Goal: Register for event/course

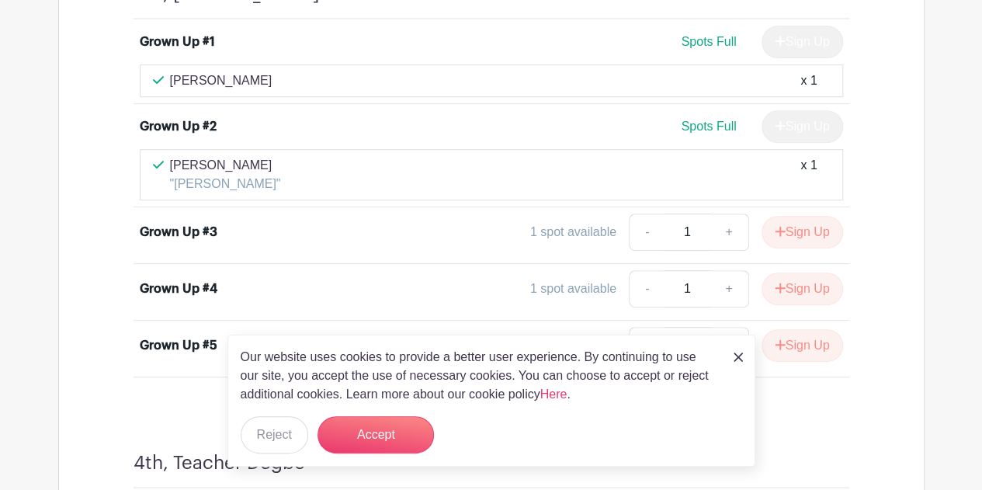
scroll to position [9021, 0]
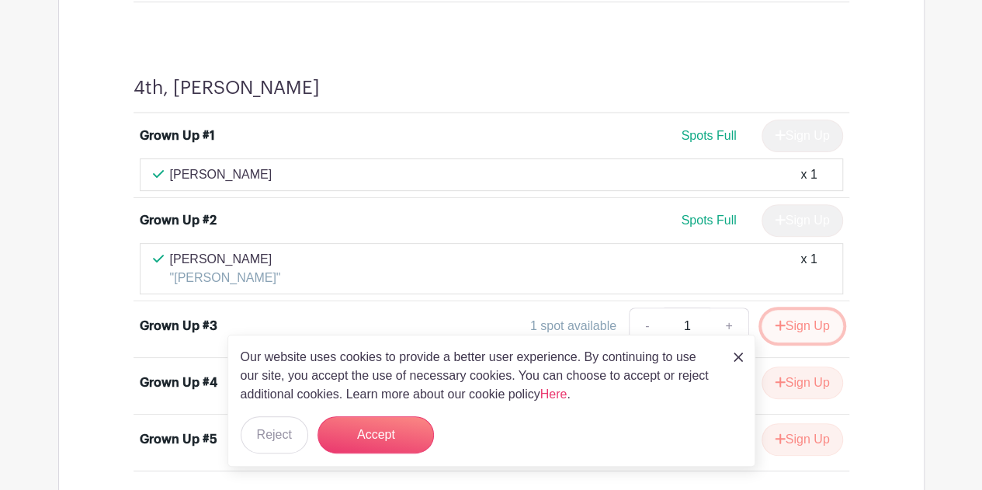
click at [800, 310] on button "Sign Up" at bounding box center [803, 326] width 82 height 33
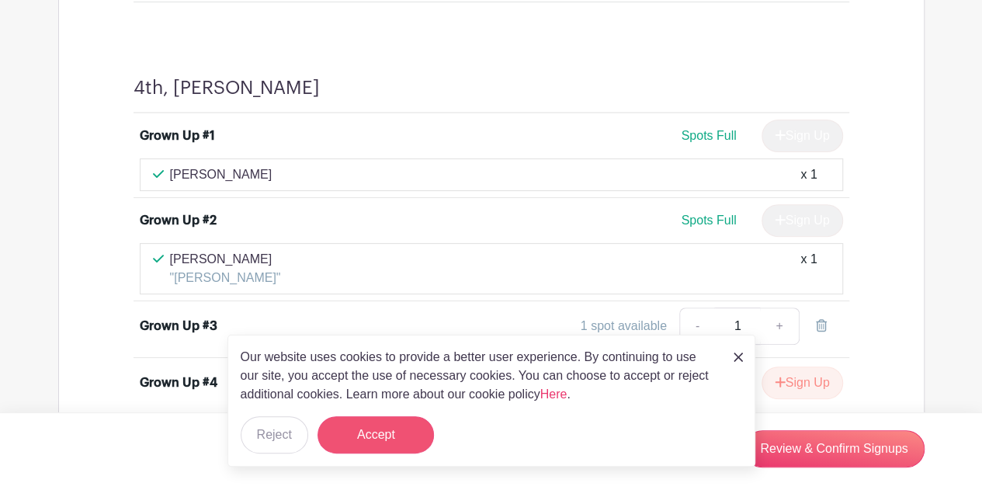
click at [362, 421] on button "Accept" at bounding box center [376, 434] width 116 height 37
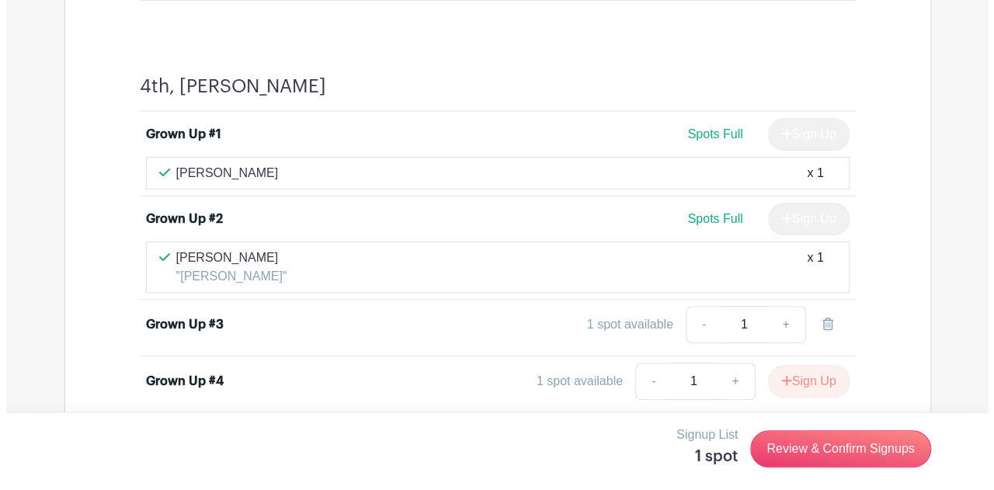
scroll to position [9035, 0]
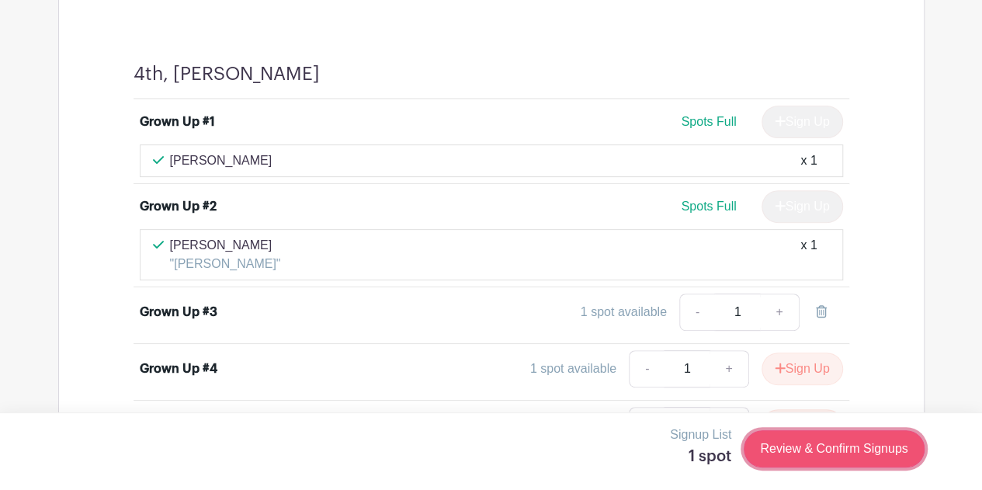
click at [837, 451] on link "Review & Confirm Signups" at bounding box center [834, 448] width 180 height 37
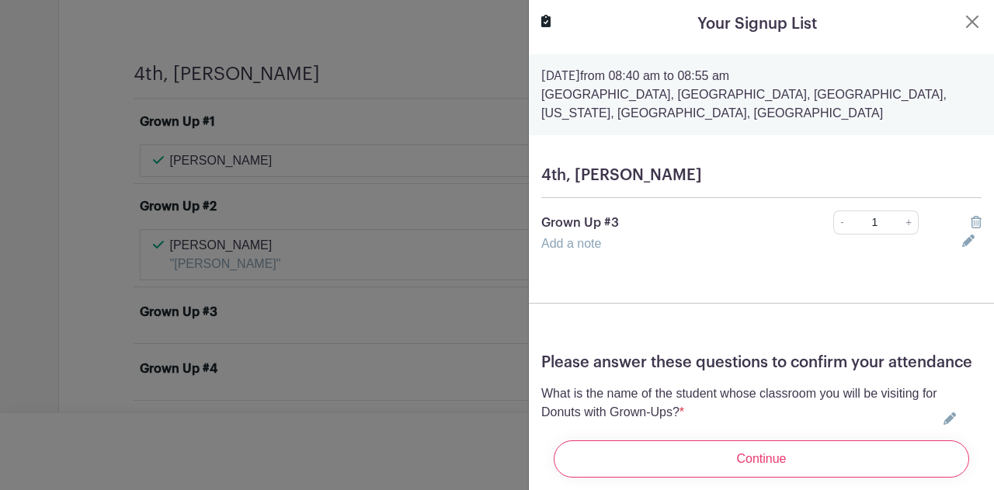
scroll to position [104, 0]
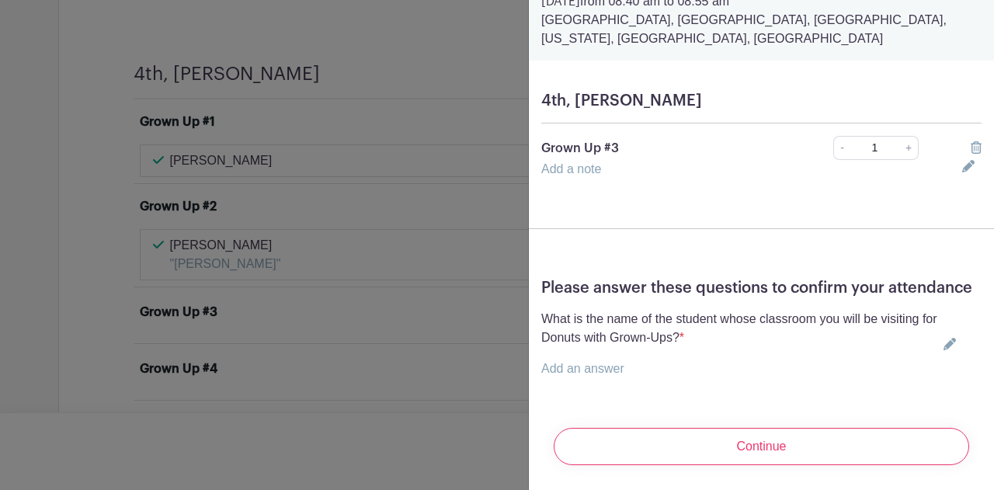
click at [602, 362] on link "Add an answer" at bounding box center [582, 368] width 83 height 13
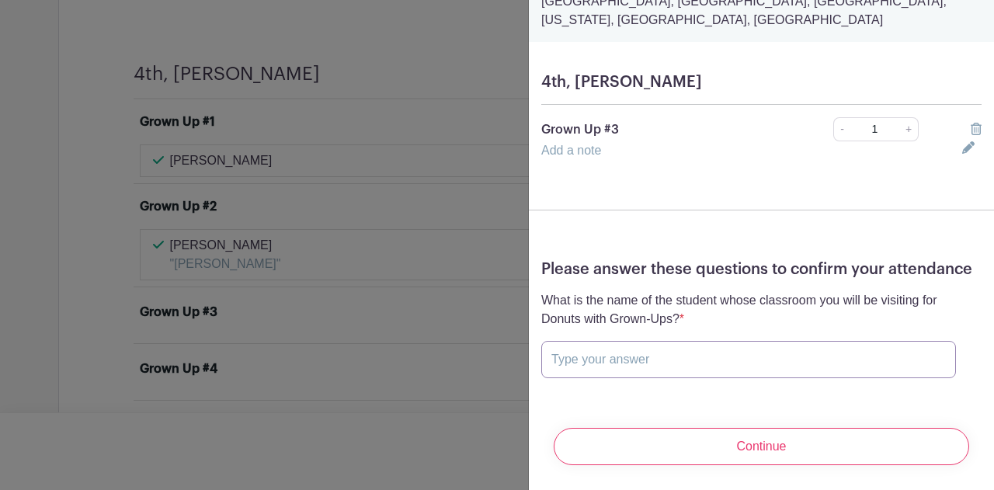
click at [587, 368] on input "text" at bounding box center [748, 359] width 415 height 37
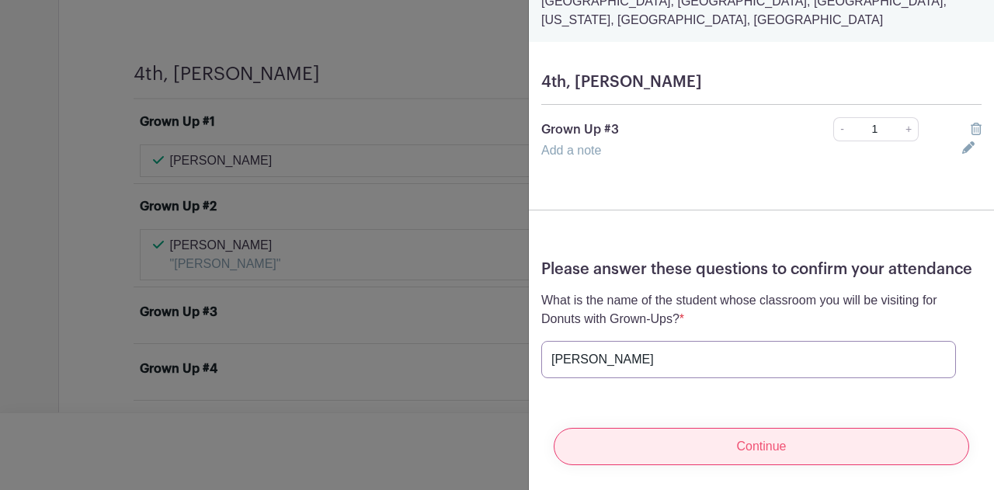
type input "[PERSON_NAME]"
click at [648, 452] on input "Continue" at bounding box center [761, 446] width 415 height 37
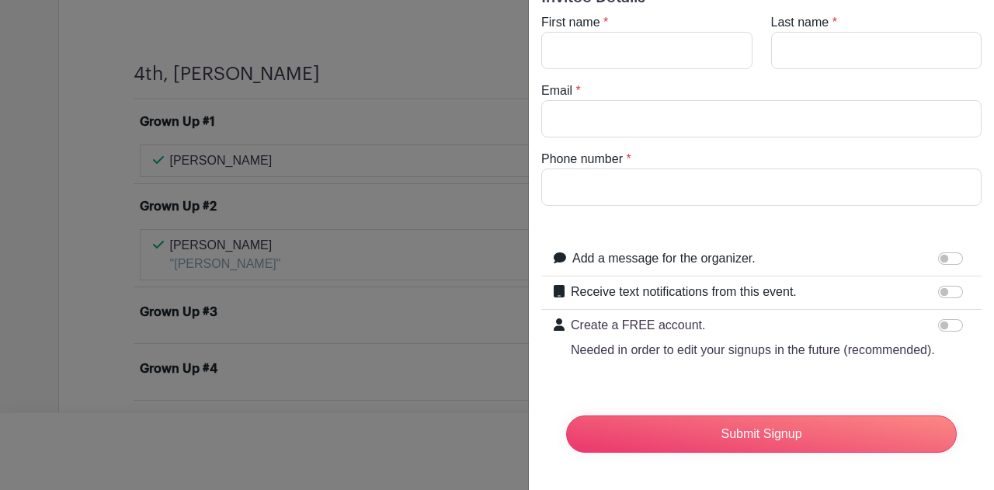
scroll to position [99, 0]
click at [611, 69] on input "First name" at bounding box center [646, 50] width 211 height 37
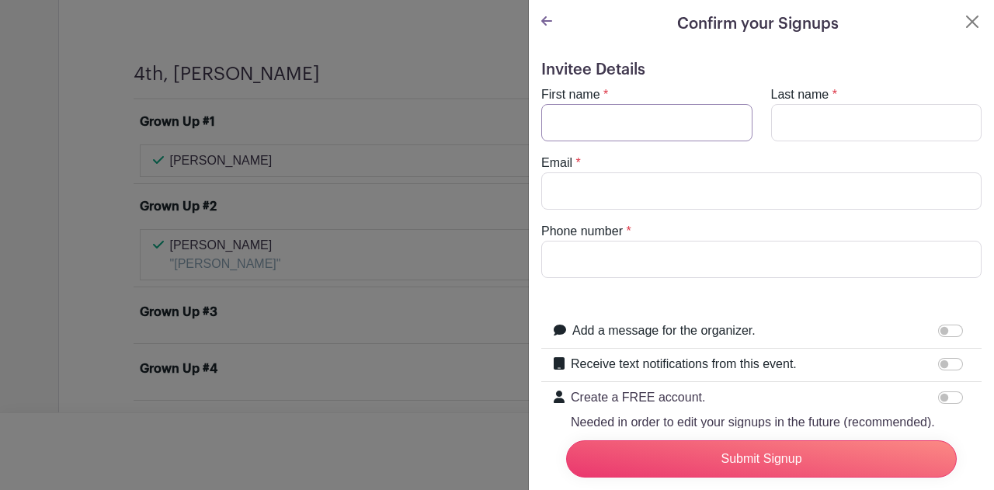
type input "[PERSON_NAME]"
type input "[EMAIL_ADDRESS][DOMAIN_NAME]"
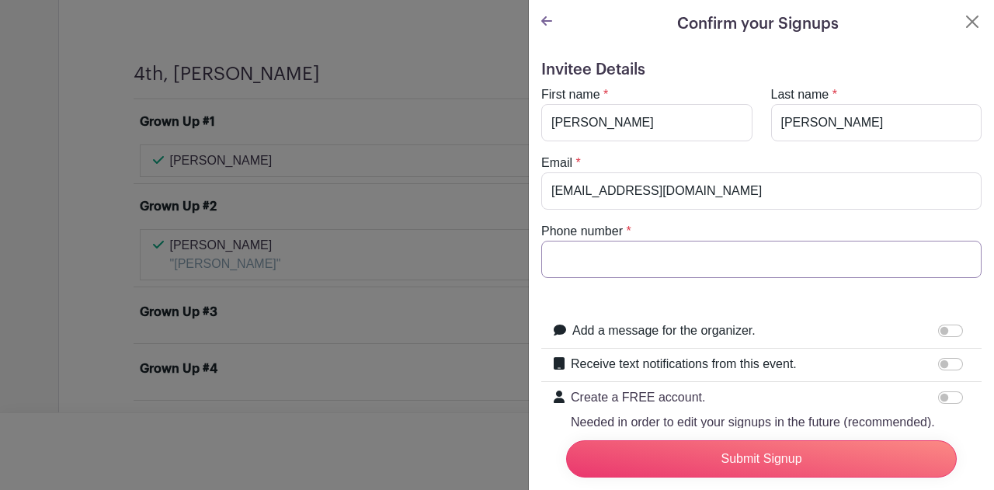
type input "9175445320"
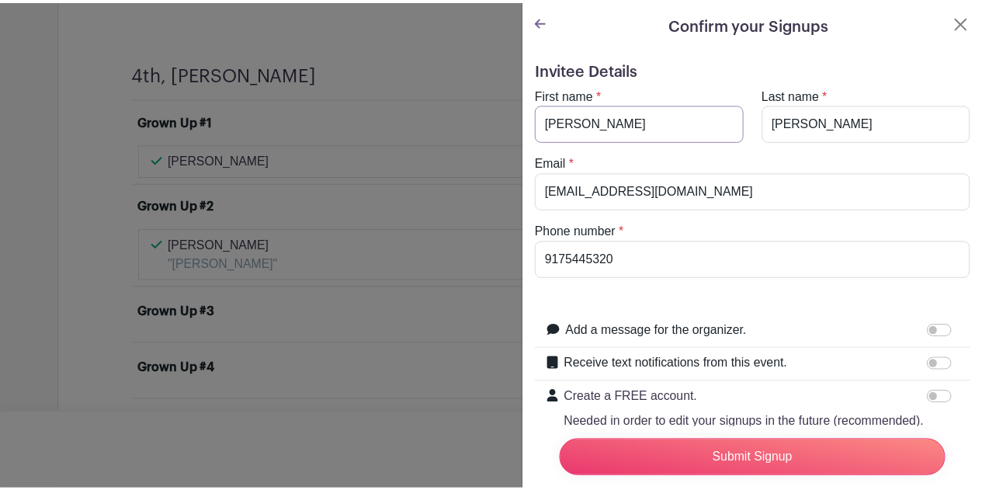
scroll to position [99, 0]
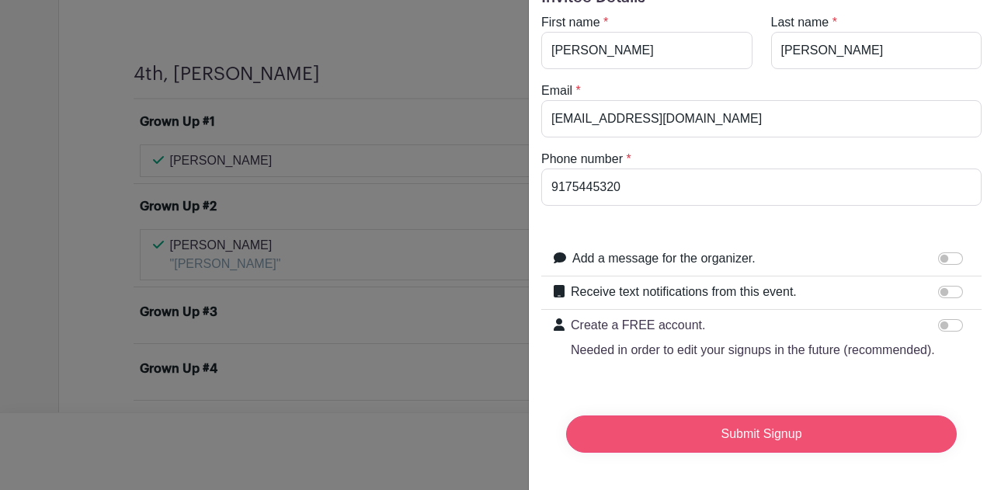
click at [742, 425] on input "Submit Signup" at bounding box center [761, 433] width 391 height 37
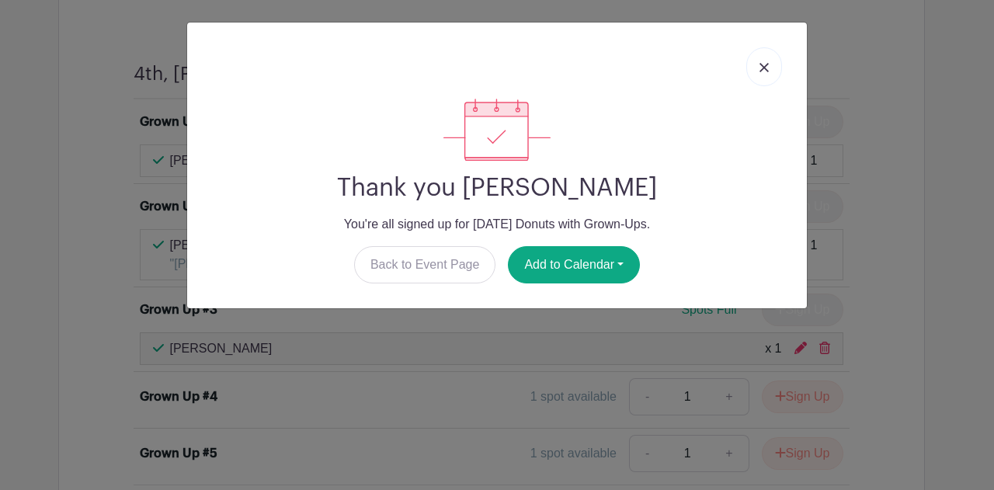
click at [763, 67] on img at bounding box center [763, 67] width 9 height 9
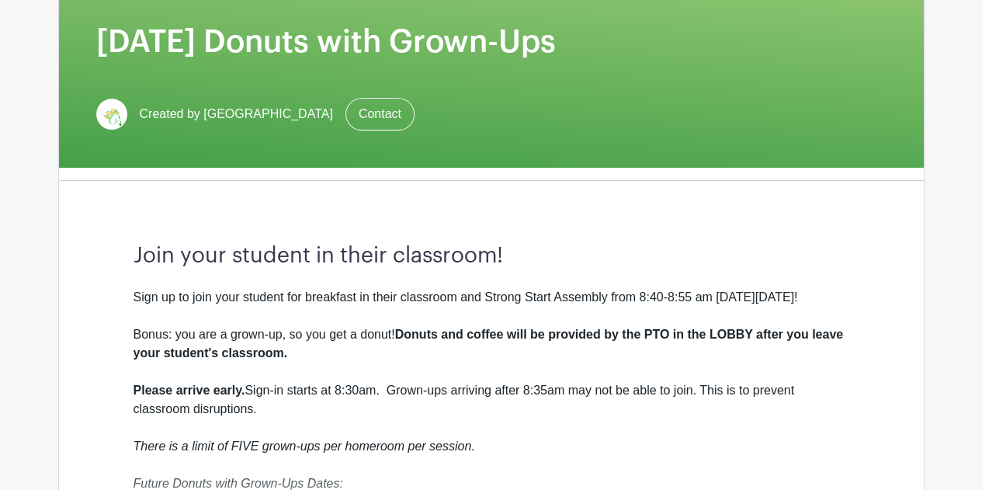
scroll to position [456, 0]
